Goal: Consume media (video, audio)

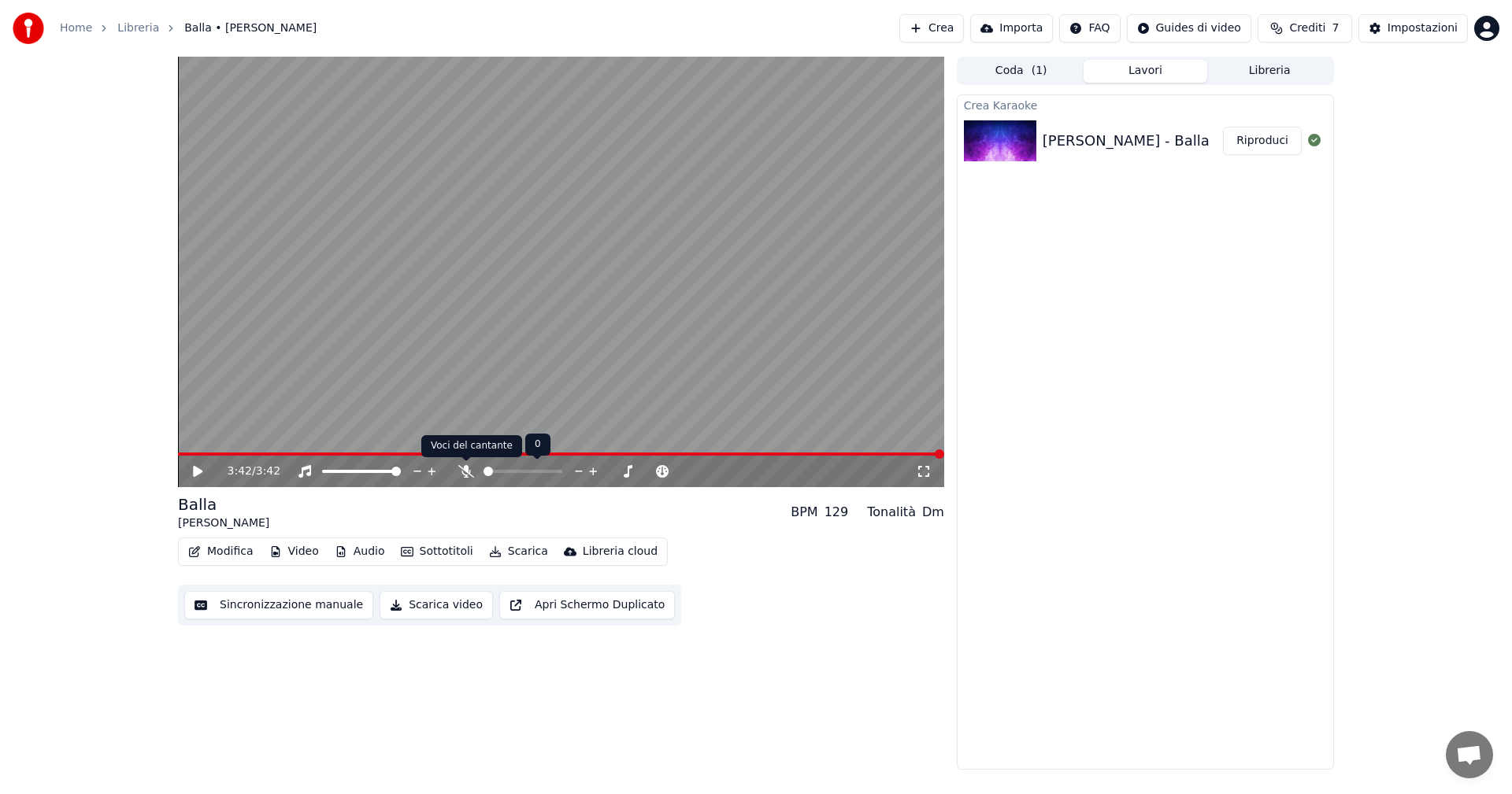
click at [467, 471] on icon at bounding box center [466, 471] width 16 height 13
click at [191, 462] on div "3:42 / 3:42" at bounding box center [561, 471] width 766 height 31
click at [193, 470] on icon at bounding box center [209, 471] width 37 height 13
click at [387, 471] on div at bounding box center [376, 471] width 127 height 16
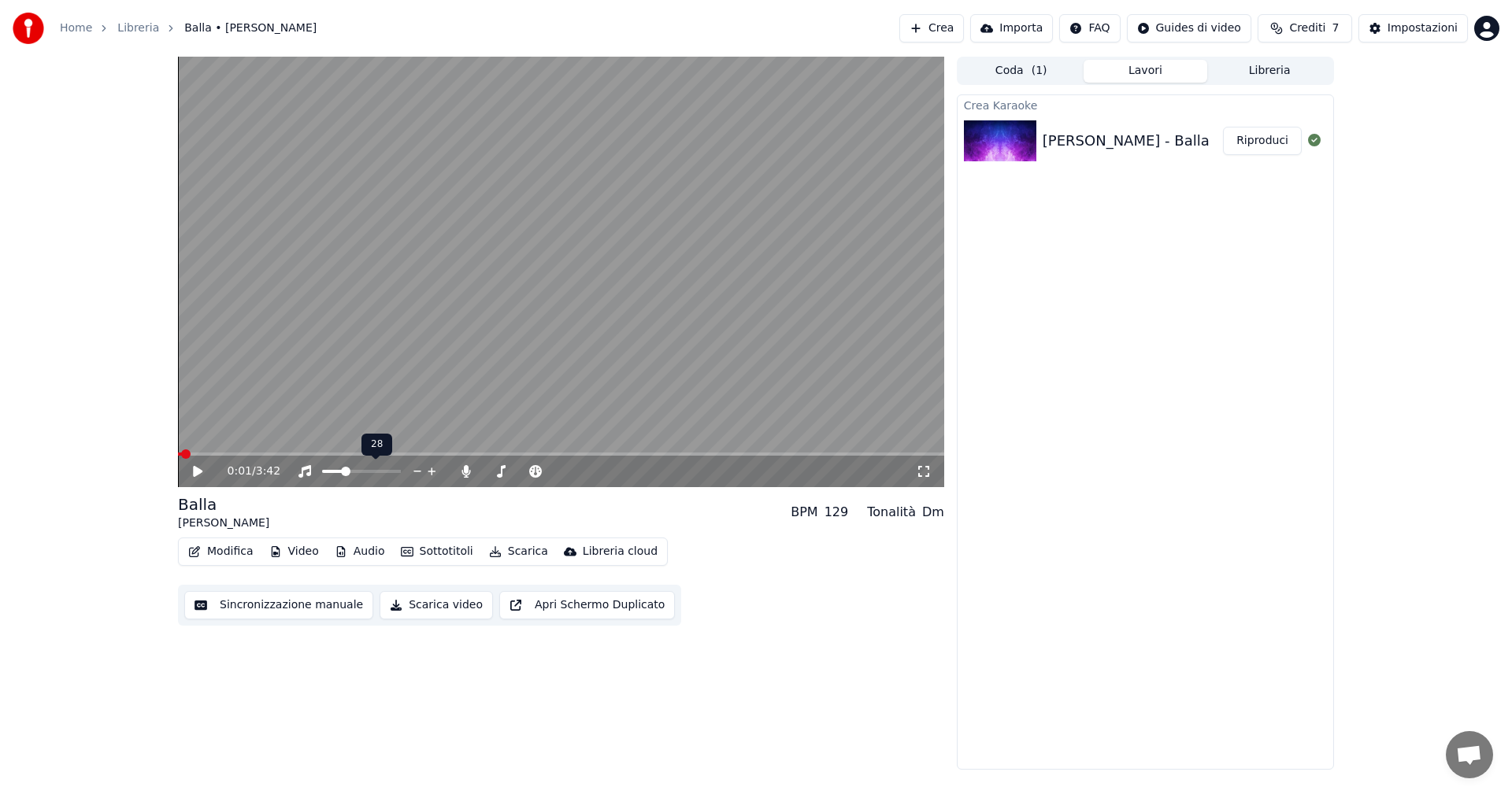
click at [337, 473] on span at bounding box center [333, 471] width 22 height 3
click at [187, 474] on div "0:01 / 3:42" at bounding box center [561, 471] width 754 height 16
click at [196, 468] on icon at bounding box center [198, 471] width 10 height 11
click at [401, 472] on span at bounding box center [396, 471] width 10 height 10
click at [199, 471] on icon at bounding box center [209, 471] width 37 height 13
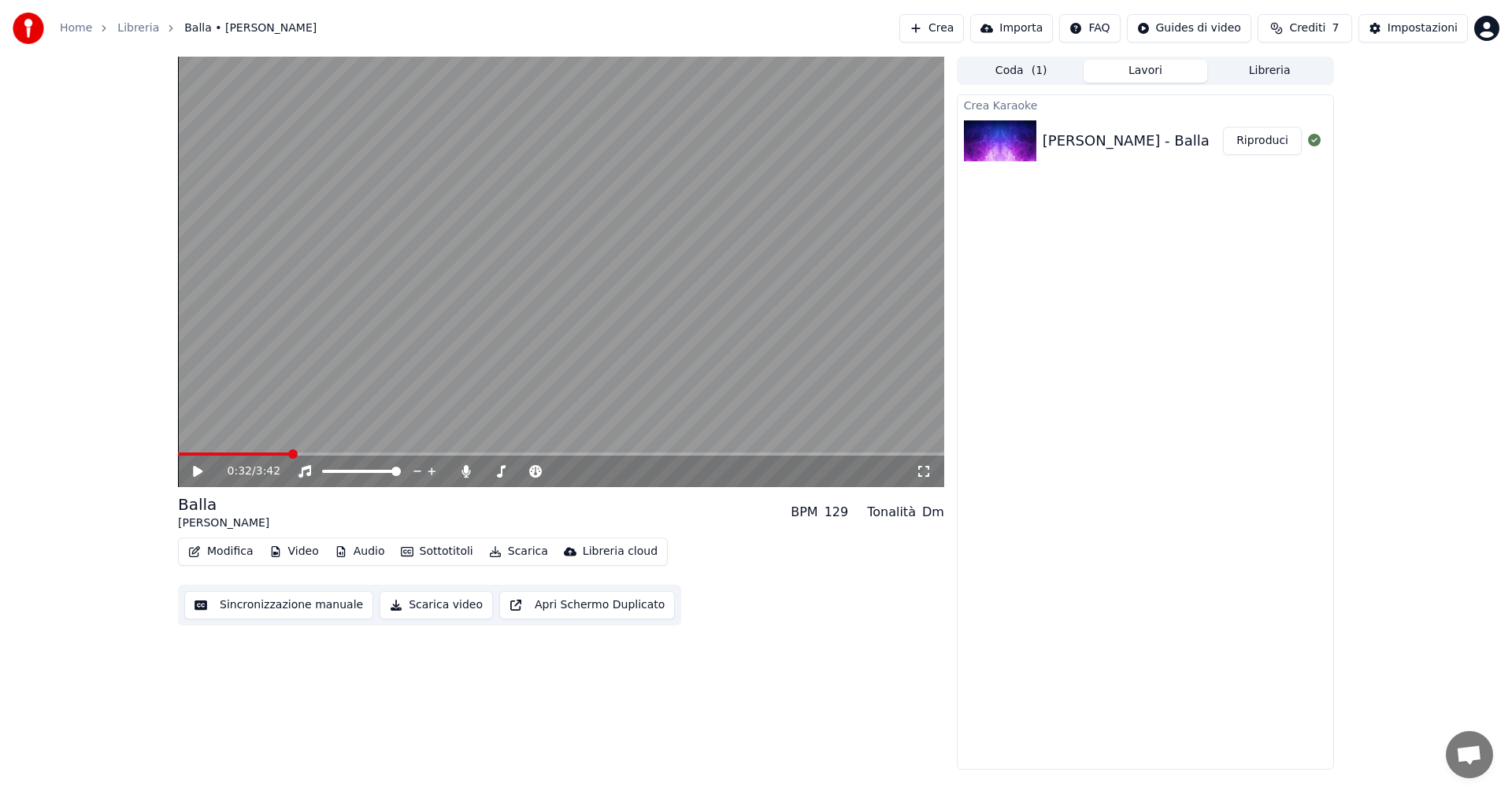
click at [413, 604] on button "Scarica video" at bounding box center [436, 605] width 114 height 28
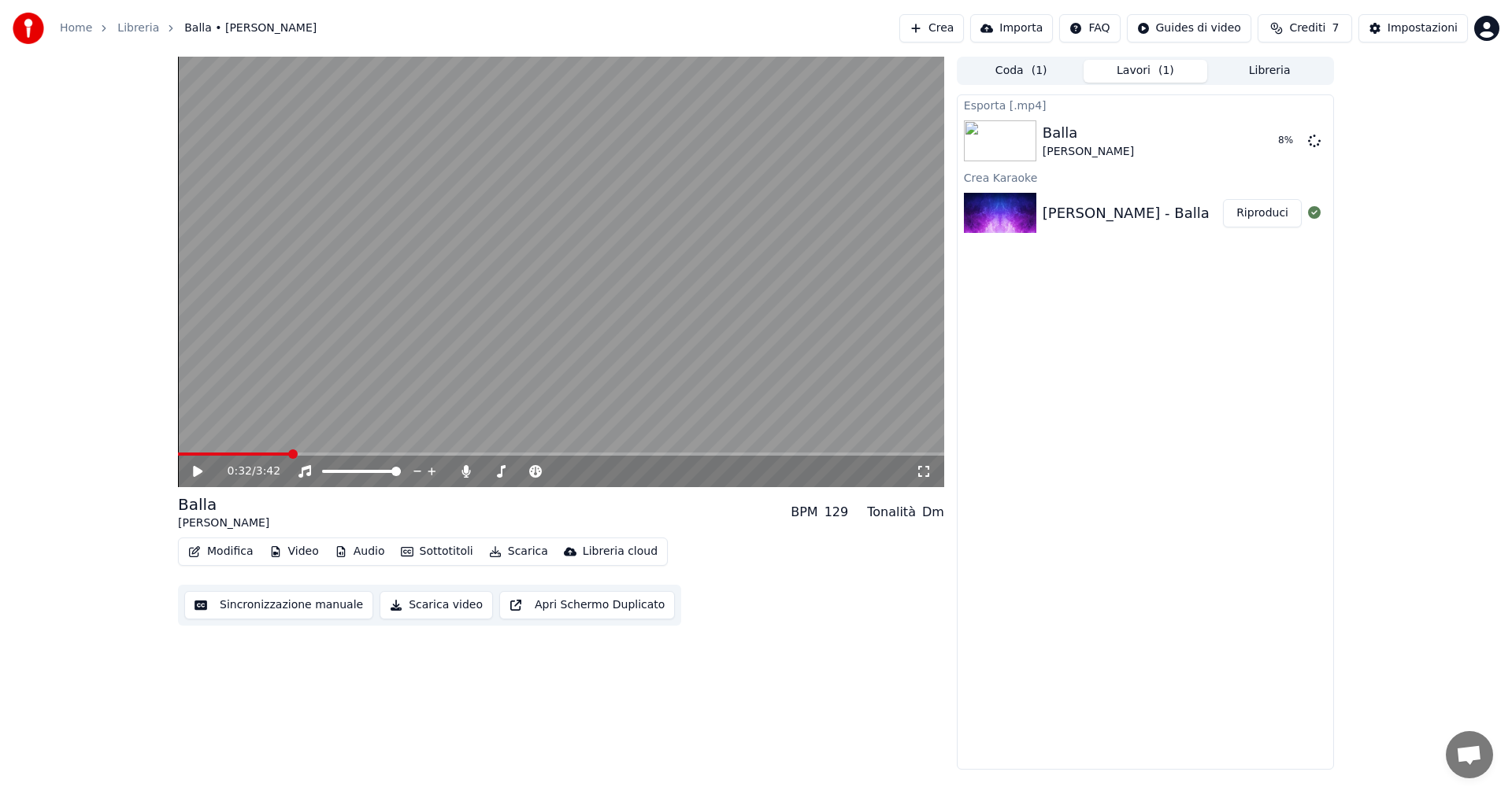
click at [195, 466] on icon at bounding box center [209, 471] width 37 height 13
click at [773, 451] on video at bounding box center [561, 272] width 766 height 431
click at [768, 455] on span at bounding box center [561, 455] width 766 height 3
click at [178, 455] on span at bounding box center [178, 455] width 0 height 3
click at [196, 477] on icon at bounding box center [209, 471] width 37 height 13
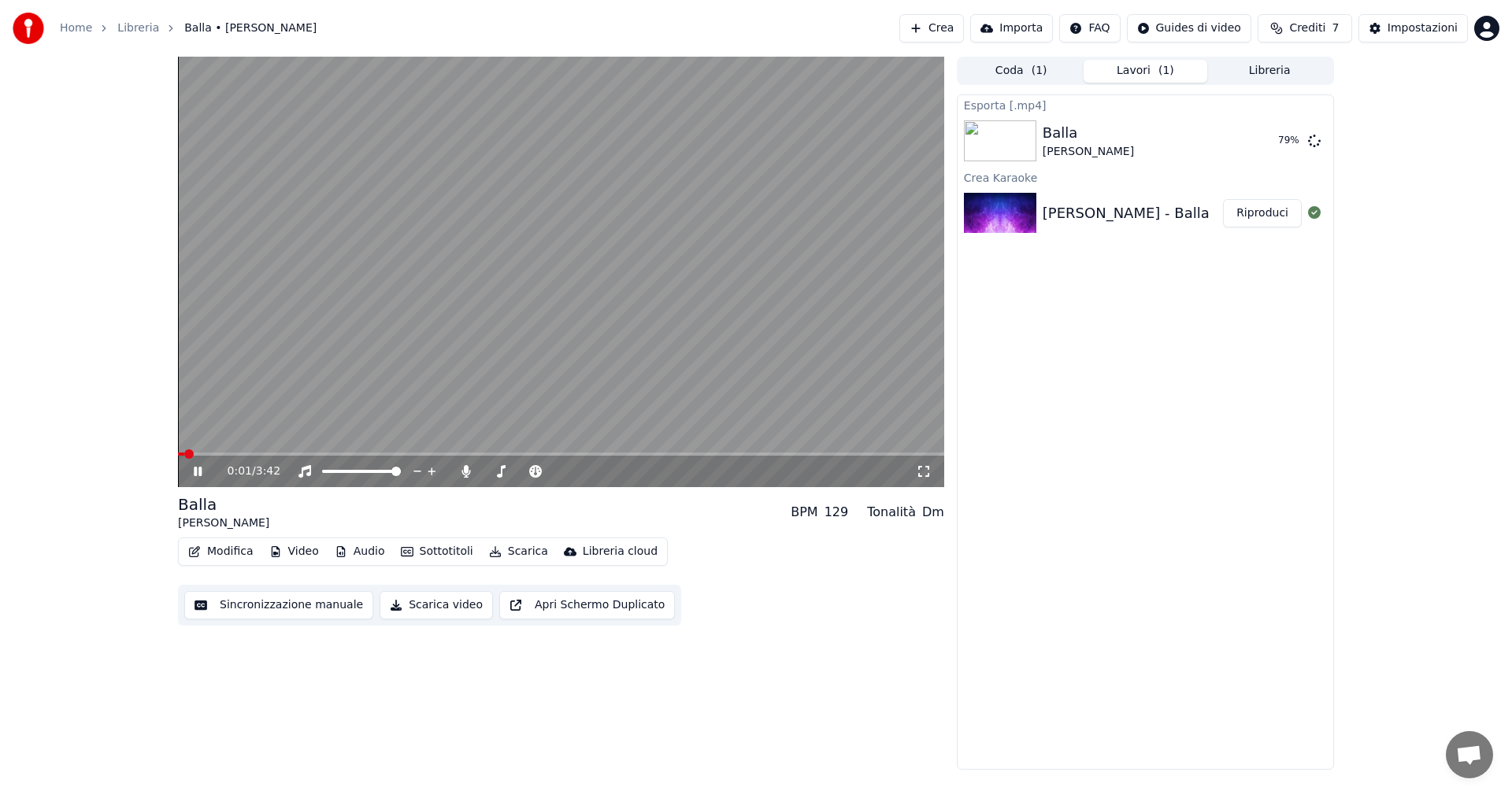
click at [919, 471] on icon at bounding box center [924, 471] width 16 height 13
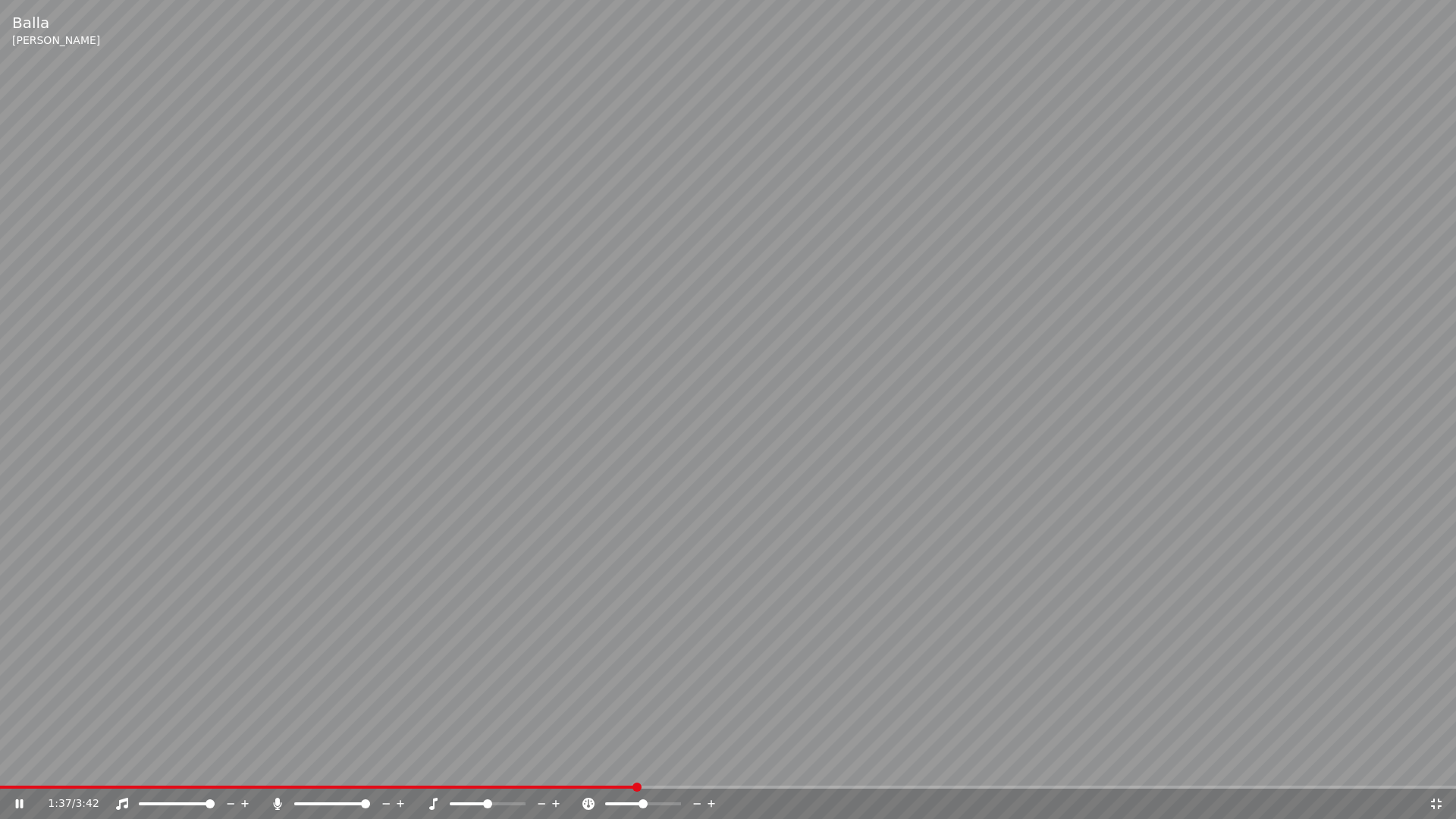
click at [697, 764] on video at bounding box center [728, 410] width 1456 height 819
click at [699, 764] on div "1:37 / 3:42" at bounding box center [728, 804] width 1456 height 30
click at [699, 764] on span at bounding box center [728, 787] width 1456 height 3
click at [23, 764] on icon at bounding box center [30, 804] width 35 height 12
click at [778, 764] on span at bounding box center [728, 787] width 1456 height 3
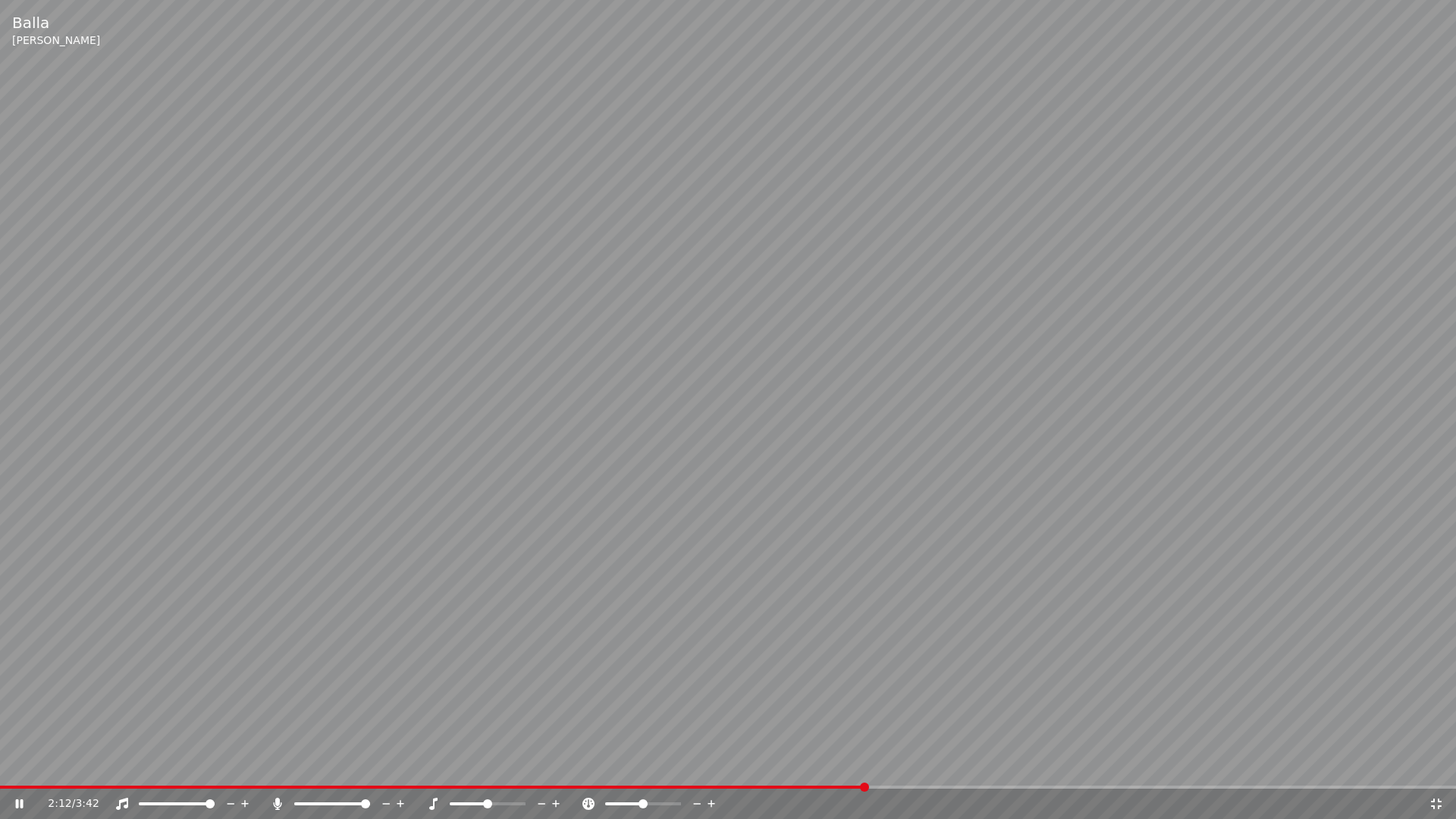
click at [16, 764] on icon at bounding box center [20, 804] width 8 height 9
click at [90, 764] on video at bounding box center [728, 410] width 1456 height 819
click at [0, 764] on span at bounding box center [0, 787] width 0 height 3
